Goal: Information Seeking & Learning: Learn about a topic

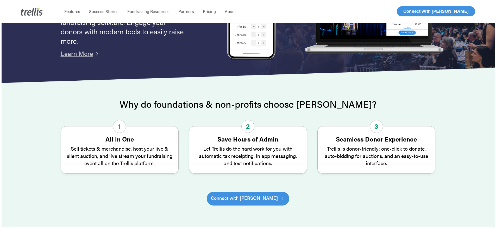
scroll to position [130, 0]
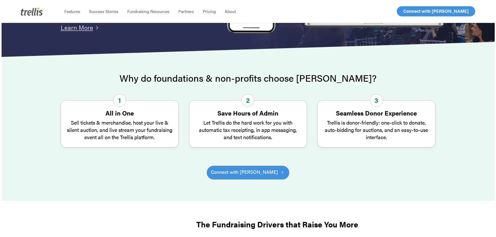
drag, startPoint x: 402, startPoint y: 134, endPoint x: 469, endPoint y: 147, distance: 68.2
click at [469, 147] on div "Why do foundations & non-profits choose Trellis? 1 All in One Sell tickets & me…" at bounding box center [248, 132] width 493 height 119
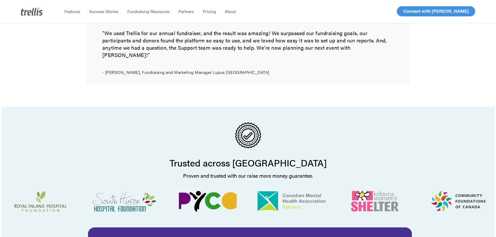
scroll to position [494, 0]
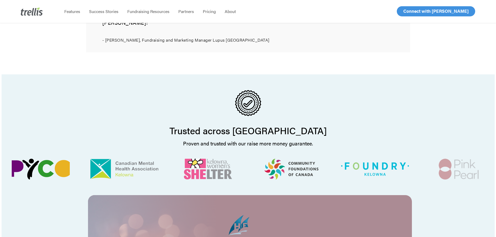
drag, startPoint x: 434, startPoint y: 165, endPoint x: 162, endPoint y: 162, distance: 272.1
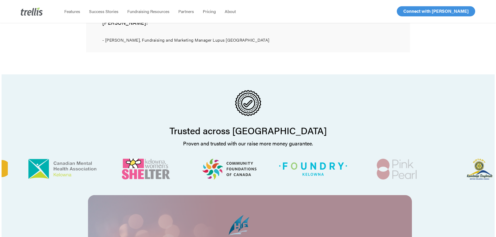
drag, startPoint x: 435, startPoint y: 164, endPoint x: 234, endPoint y: 167, distance: 201.9
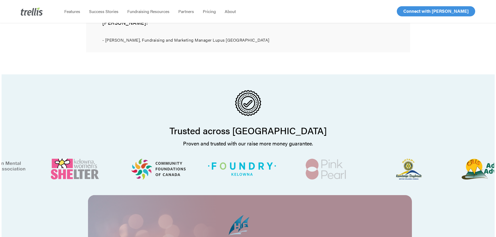
drag, startPoint x: 388, startPoint y: 168, endPoint x: 250, endPoint y: 164, distance: 137.9
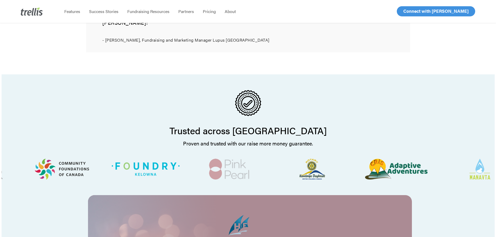
drag, startPoint x: 415, startPoint y: 168, endPoint x: 283, endPoint y: 171, distance: 131.7
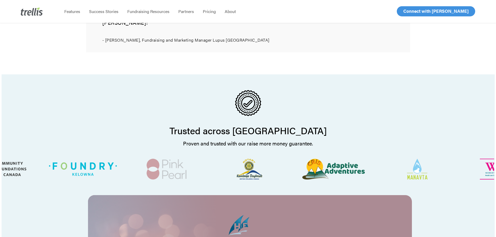
drag, startPoint x: 404, startPoint y: 164, endPoint x: 286, endPoint y: 163, distance: 117.8
click at [294, 166] on div at bounding box center [333, 168] width 78 height 31
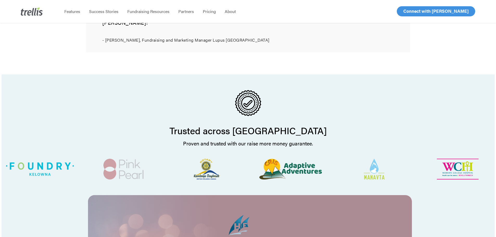
drag, startPoint x: 439, startPoint y: 164, endPoint x: 294, endPoint y: 169, distance: 145.2
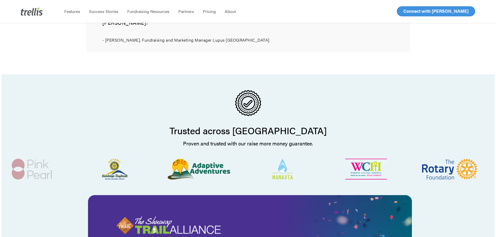
drag, startPoint x: 372, startPoint y: 163, endPoint x: 307, endPoint y: 162, distance: 64.5
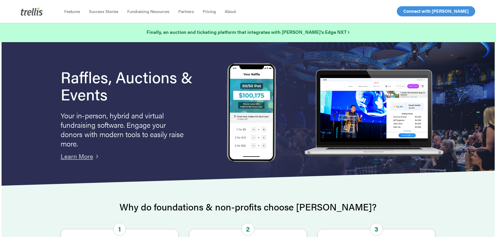
scroll to position [0, 0]
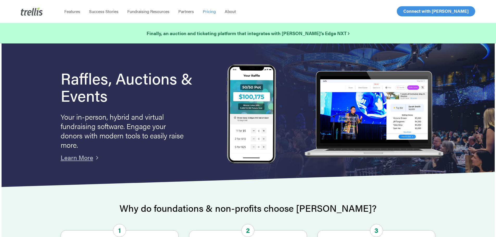
click at [209, 12] on span "Pricing" at bounding box center [209, 11] width 13 height 6
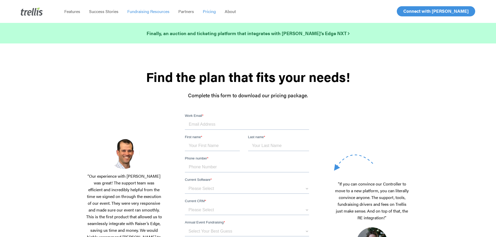
click at [160, 12] on span "Fundraising Resources" at bounding box center [148, 11] width 42 height 6
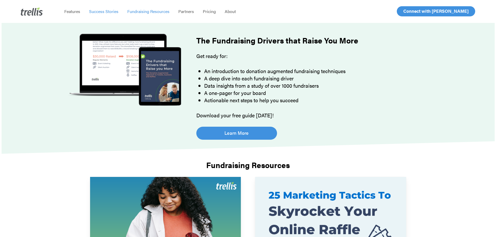
click at [106, 10] on span "Success Stories" at bounding box center [103, 11] width 29 height 6
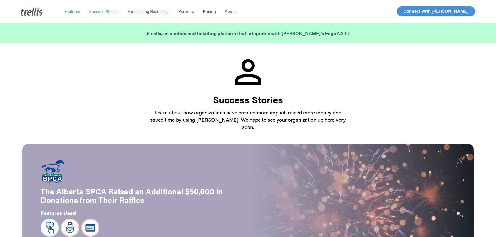
click at [73, 12] on span "Features" at bounding box center [72, 11] width 16 height 6
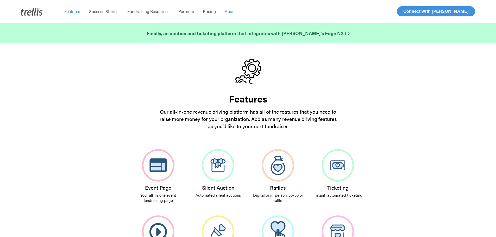
click at [227, 10] on span "About" at bounding box center [230, 11] width 11 height 6
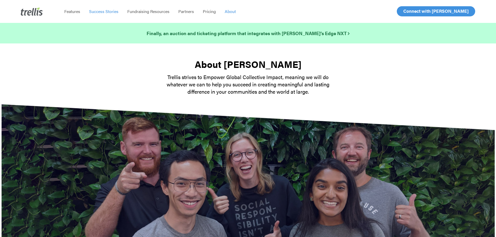
click at [110, 13] on span "Success Stories" at bounding box center [103, 11] width 29 height 6
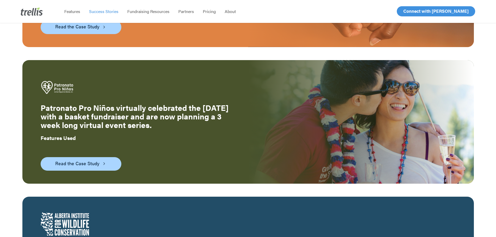
scroll to position [676, 0]
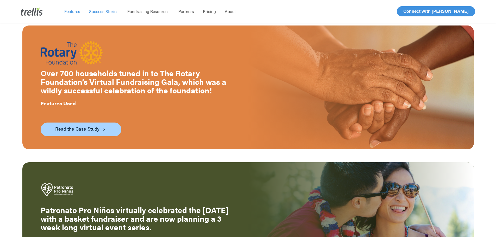
click at [75, 12] on span "Features" at bounding box center [72, 11] width 16 height 6
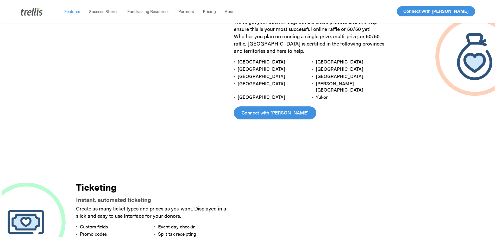
scroll to position [728, 0]
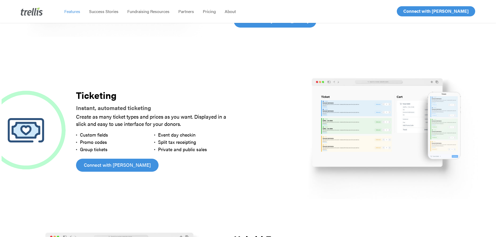
drag, startPoint x: 138, startPoint y: 127, endPoint x: 137, endPoint y: 139, distance: 11.8
click at [137, 139] on li "Promo codes" at bounding box center [115, 141] width 78 height 7
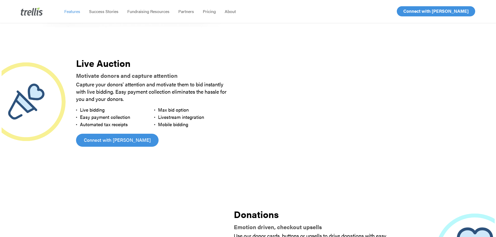
scroll to position [1093, 0]
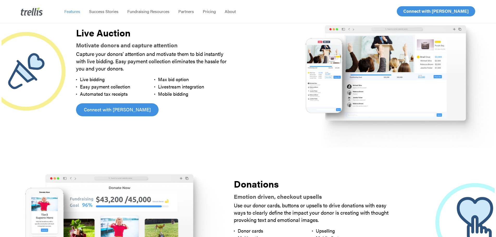
drag, startPoint x: 198, startPoint y: 125, endPoint x: 173, endPoint y: 130, distance: 26.1
click at [173, 130] on div "Live Auction Motivate donors and capture attention Capture your donors’ attenti…" at bounding box center [154, 72] width 177 height 131
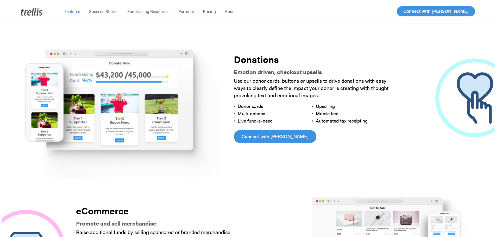
scroll to position [1223, 0]
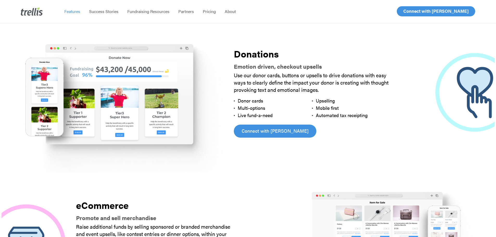
drag, startPoint x: 203, startPoint y: 126, endPoint x: 197, endPoint y: 179, distance: 53.4
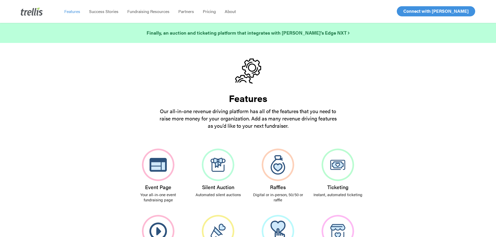
scroll to position [0, 0]
click at [419, 177] on div "Event Page Your all-in-one event fundraising page Silent Auction Automated sile…" at bounding box center [248, 210] width 493 height 135
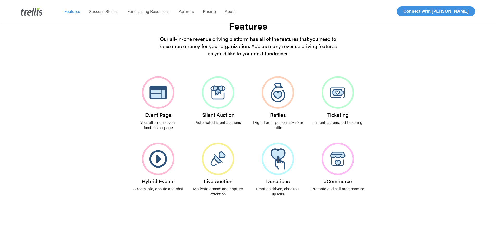
scroll to position [104, 0]
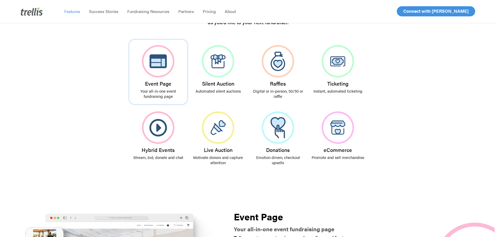
click at [171, 65] on img at bounding box center [158, 61] width 33 height 33
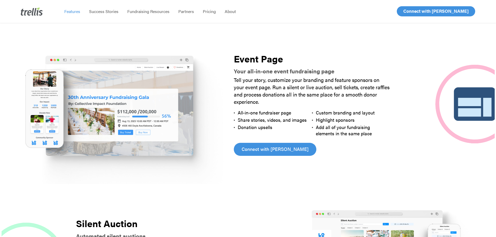
scroll to position [262, 0]
click at [148, 119] on img at bounding box center [113, 104] width 222 height 160
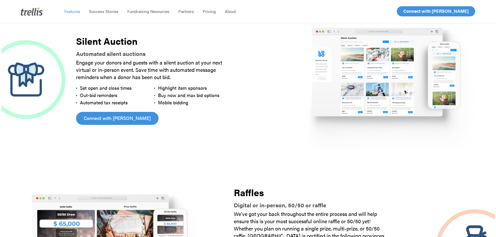
scroll to position [418, 0]
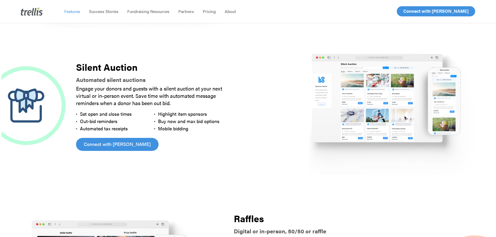
click at [324, 125] on img at bounding box center [388, 105] width 211 height 141
click at [414, 84] on img at bounding box center [388, 105] width 211 height 141
click at [417, 82] on img at bounding box center [388, 105] width 211 height 141
click at [432, 81] on img at bounding box center [388, 105] width 211 height 141
click at [450, 75] on img at bounding box center [388, 105] width 211 height 141
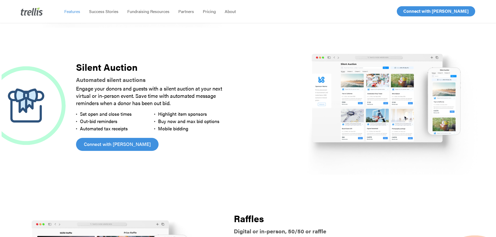
click at [282, 83] on div at bounding box center [383, 106] width 222 height 142
drag, startPoint x: 207, startPoint y: 125, endPoint x: 196, endPoint y: 129, distance: 11.8
click at [196, 129] on li "Mobile bidding" at bounding box center [193, 128] width 78 height 7
drag, startPoint x: 190, startPoint y: 131, endPoint x: 174, endPoint y: 139, distance: 17.8
click at [174, 139] on div "Silent Auction Automated silent auctions Engage your donors and guests with a s…" at bounding box center [154, 106] width 177 height 131
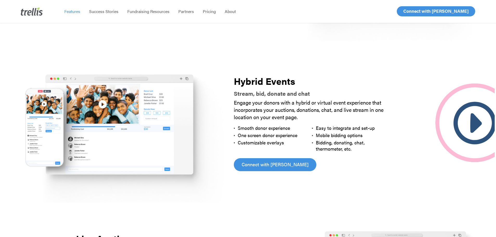
scroll to position [730, 0]
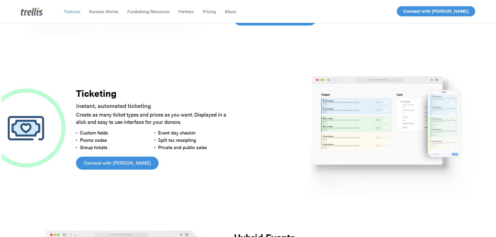
click at [31, 13] on img at bounding box center [32, 11] width 22 height 8
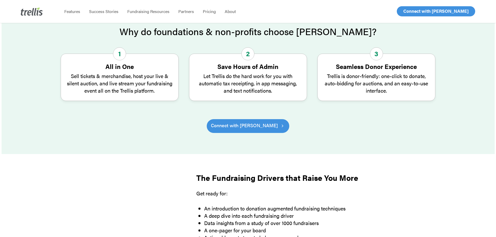
scroll to position [104, 0]
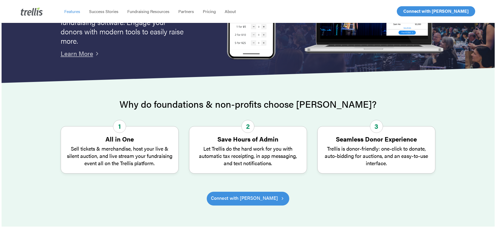
click at [73, 10] on span "Features" at bounding box center [72, 11] width 16 height 6
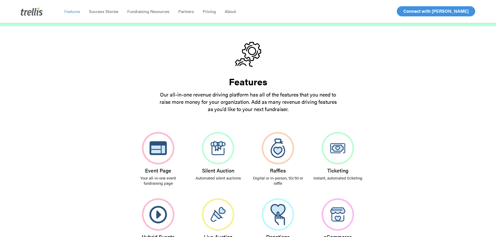
scroll to position [26, 0]
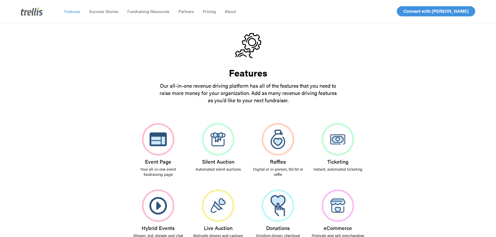
click at [31, 14] on img at bounding box center [32, 11] width 22 height 8
click at [45, 10] on div at bounding box center [40, 11] width 39 height 23
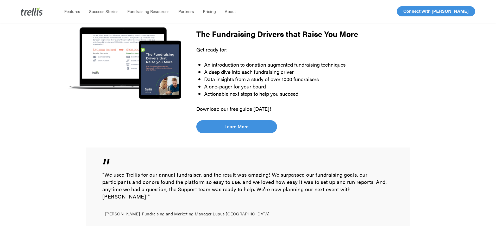
scroll to position [312, 0]
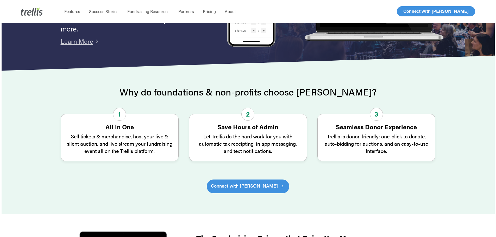
scroll to position [8, 0]
